Goal: Use online tool/utility

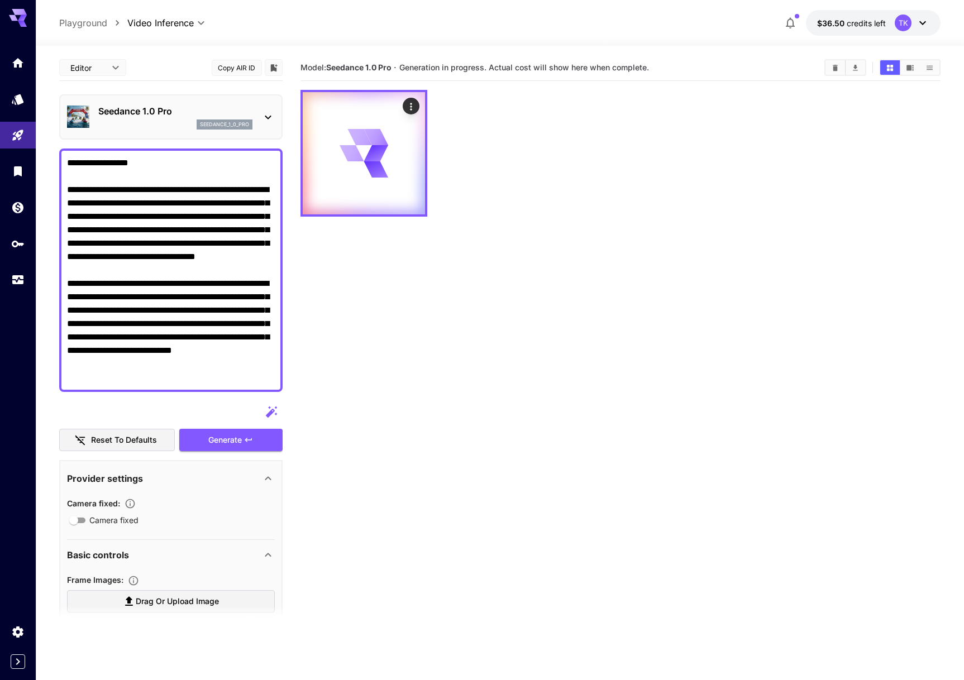
scroll to position [77, 0]
